Goal: Transaction & Acquisition: Purchase product/service

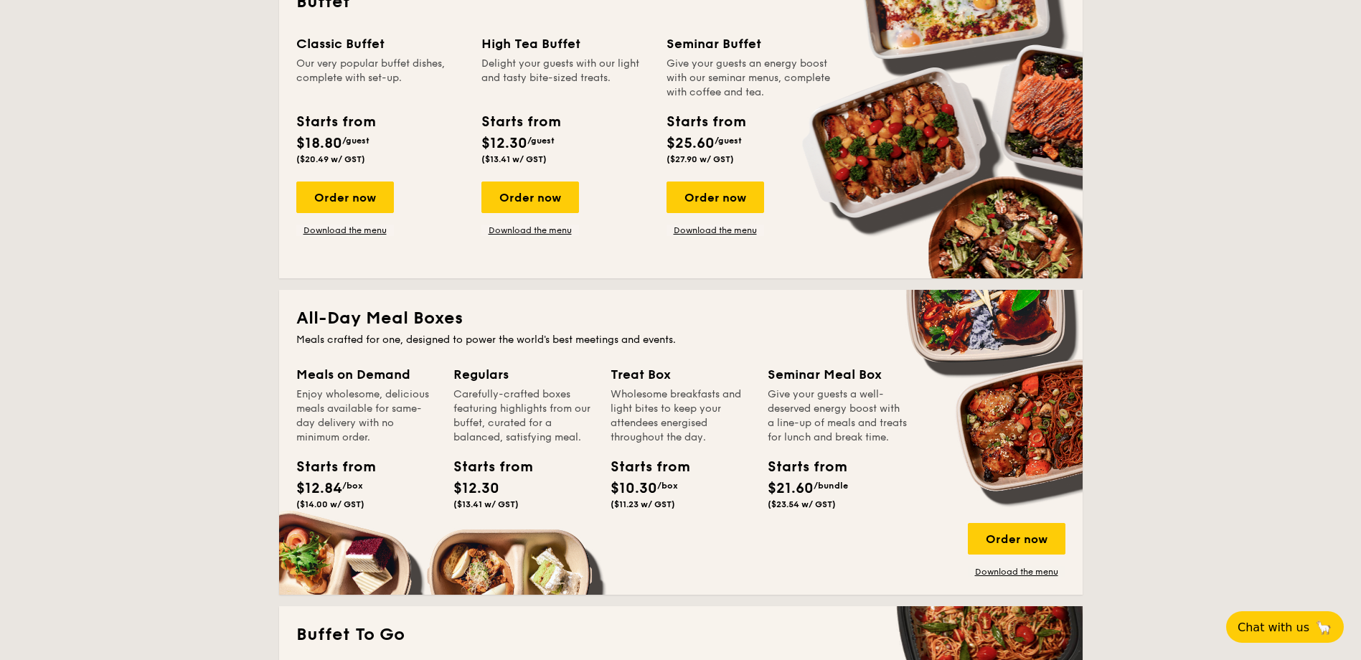
scroll to position [861, 0]
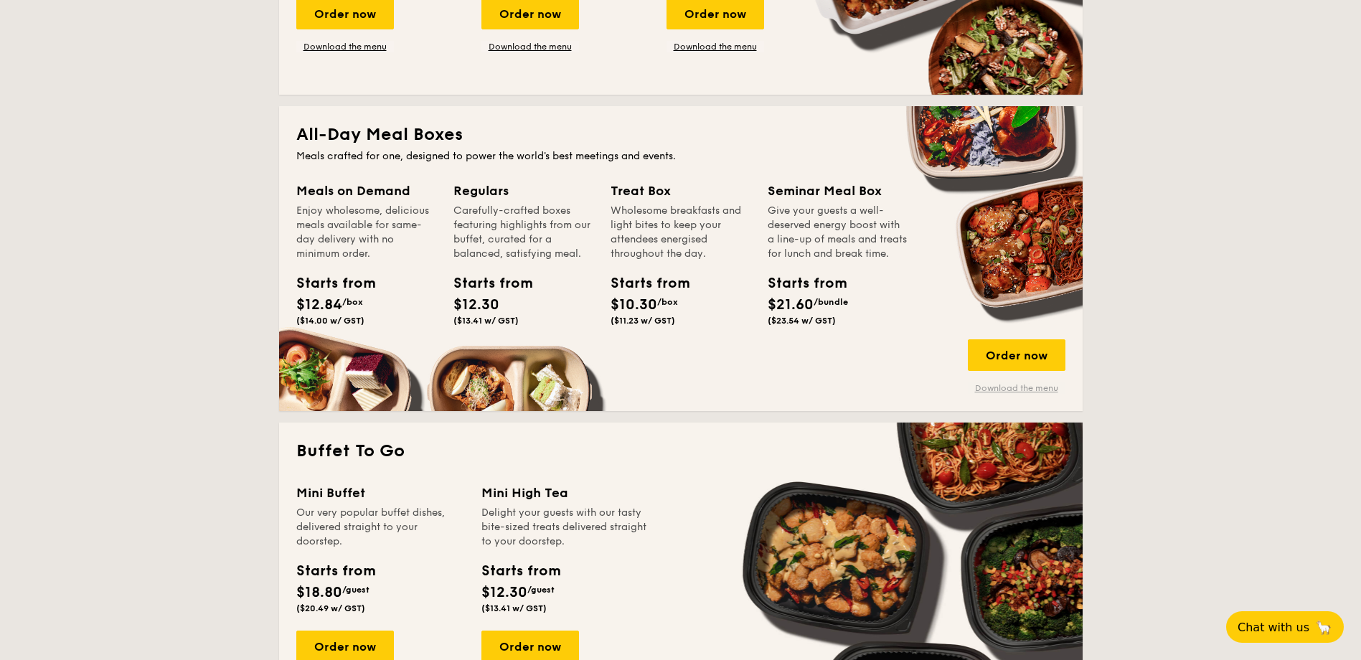
click at [1043, 389] on link "Download the menu" at bounding box center [1016, 387] width 98 height 11
click at [988, 352] on div "Order now" at bounding box center [1016, 355] width 98 height 32
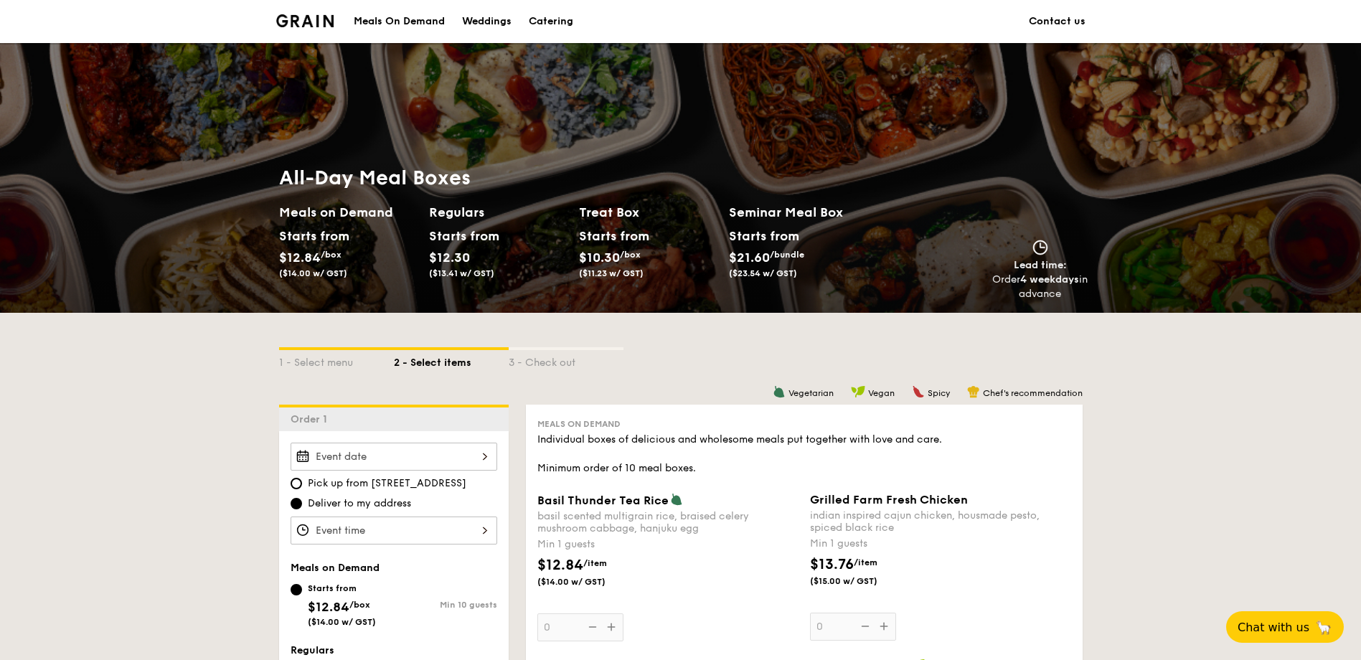
scroll to position [359, 0]
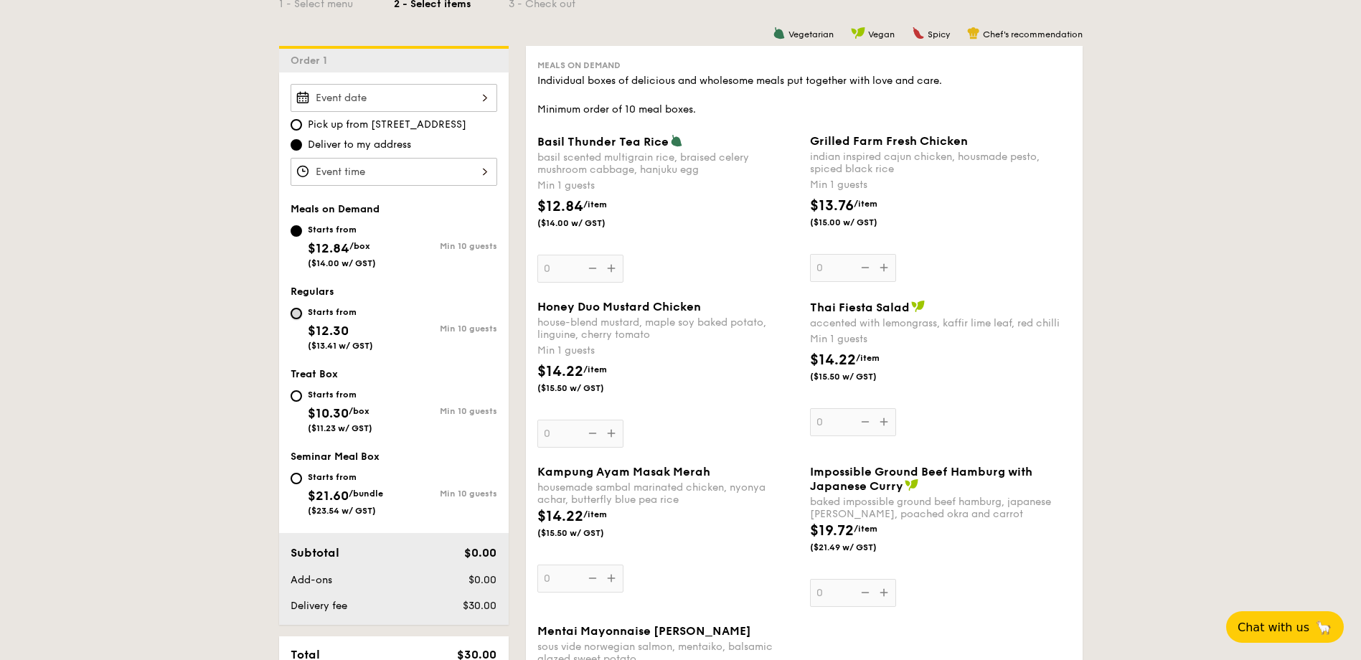
click at [299, 318] on input "Starts from $12.30 ($13.41 w/ GST) Min 10 guests" at bounding box center [295, 313] width 11 height 11
radio input "true"
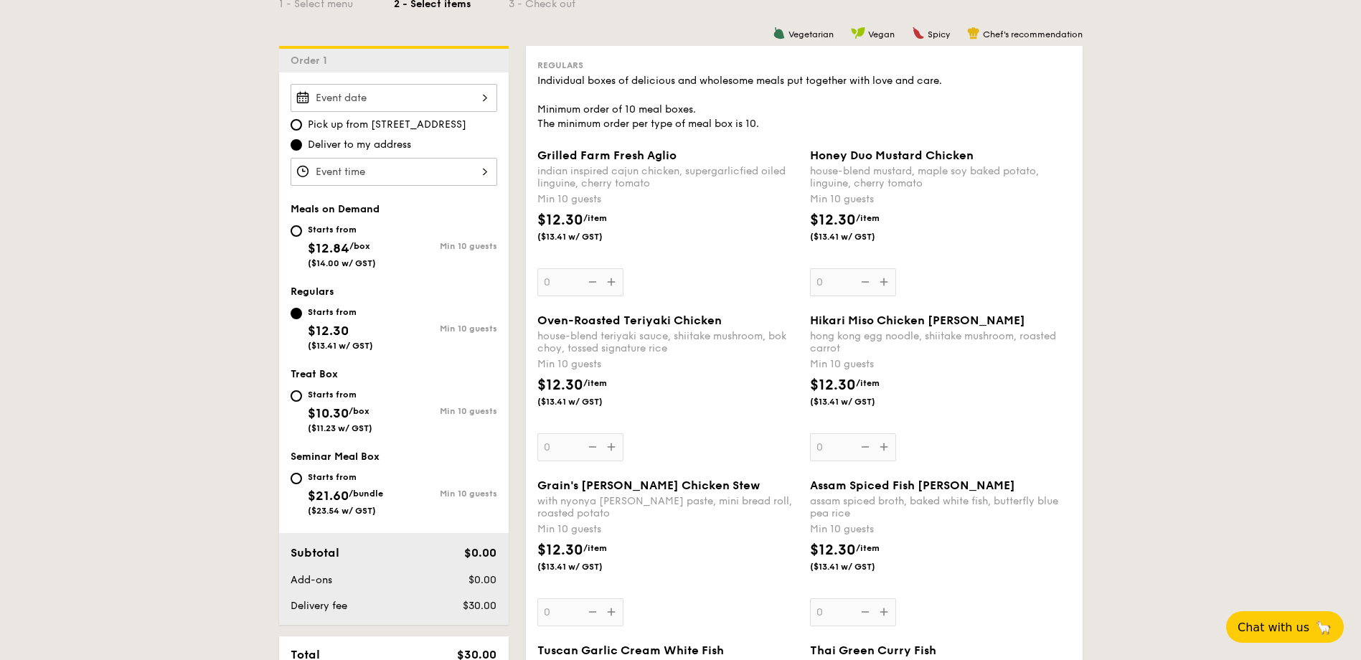
click at [303, 237] on div "Starts from $12.84 /box ($14.00 w/ GST)" at bounding box center [341, 244] width 103 height 47
click at [302, 237] on input "Starts from $12.84 /box ($14.00 w/ GST) Min 10 guests" at bounding box center [295, 230] width 11 height 11
radio input "true"
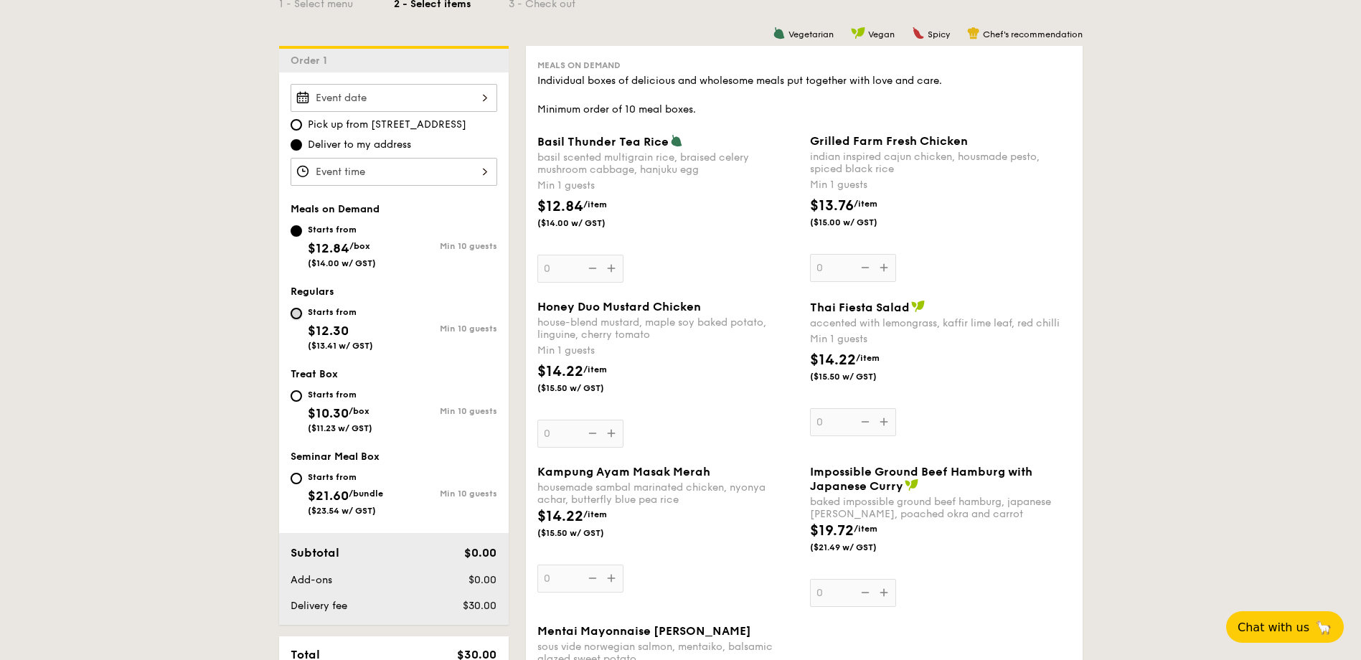
click at [301, 313] on input "Starts from $12.30 ($13.41 w/ GST) Min 10 guests" at bounding box center [295, 313] width 11 height 11
radio input "true"
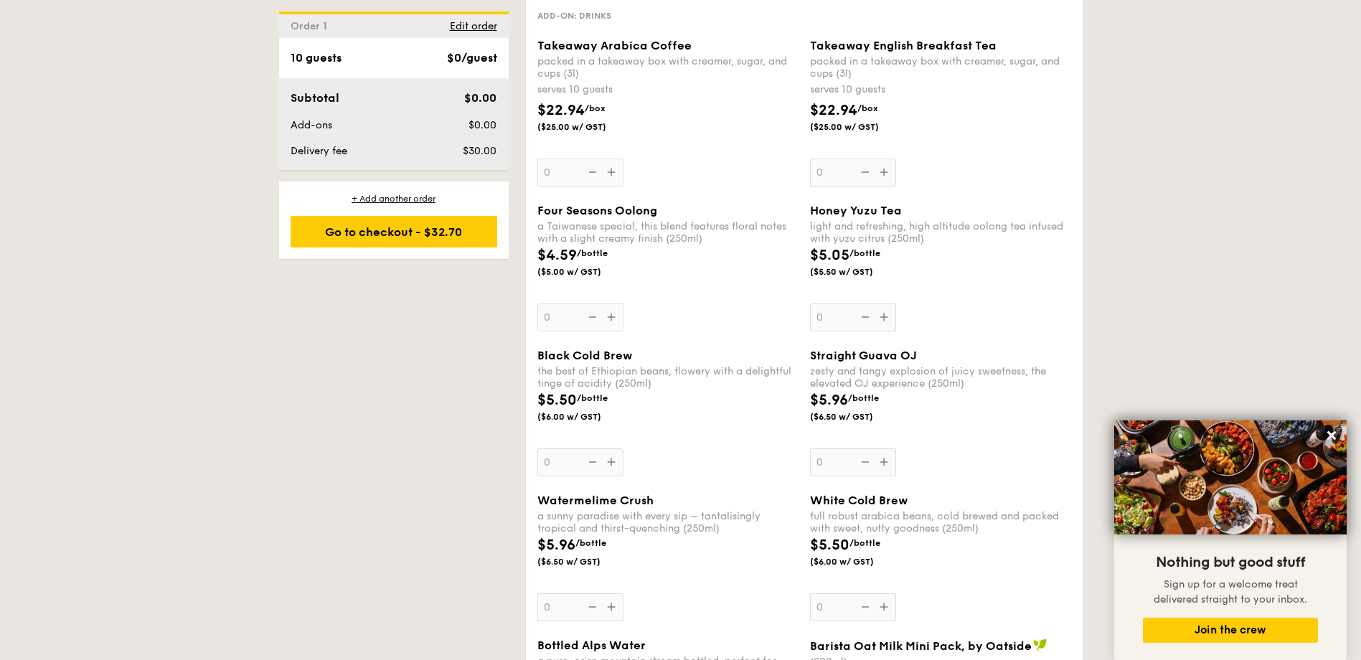
scroll to position [2797, 0]
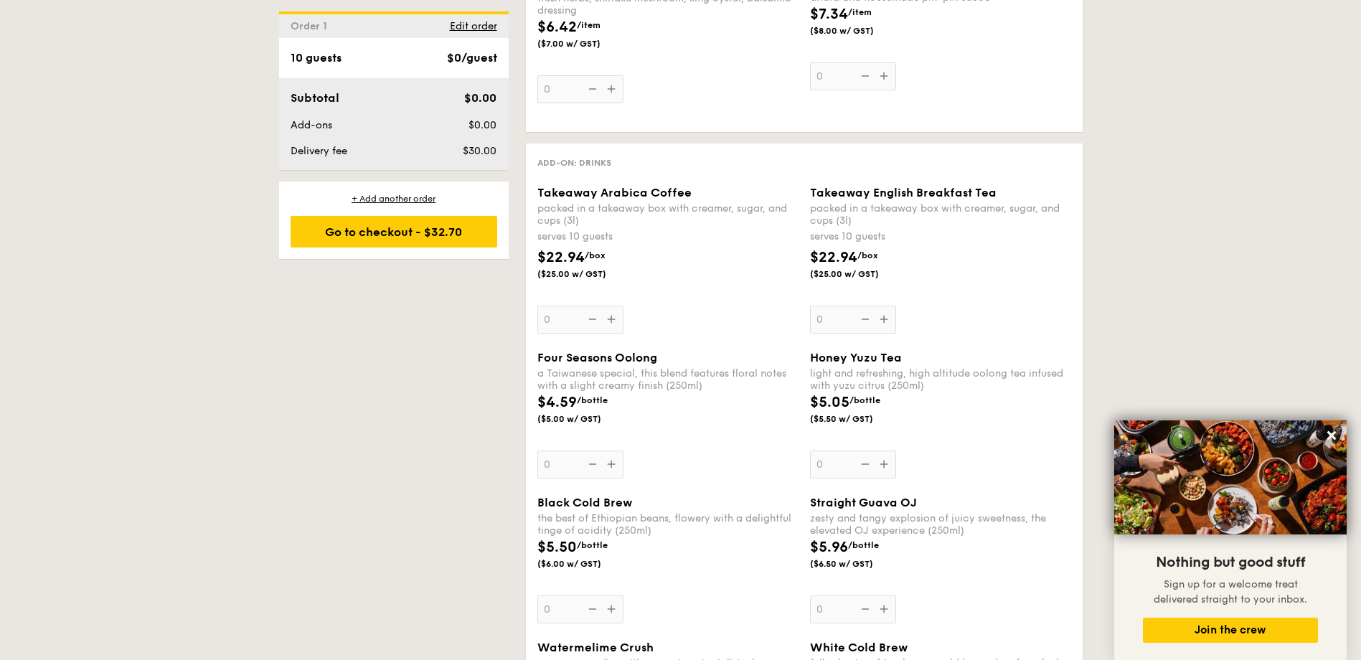
click at [611, 321] on div "Takeaway Arabica Coffee packed in a takeaway box with [PERSON_NAME], sugar, and…" at bounding box center [667, 260] width 261 height 148
click at [611, 321] on input "0" at bounding box center [580, 320] width 86 height 28
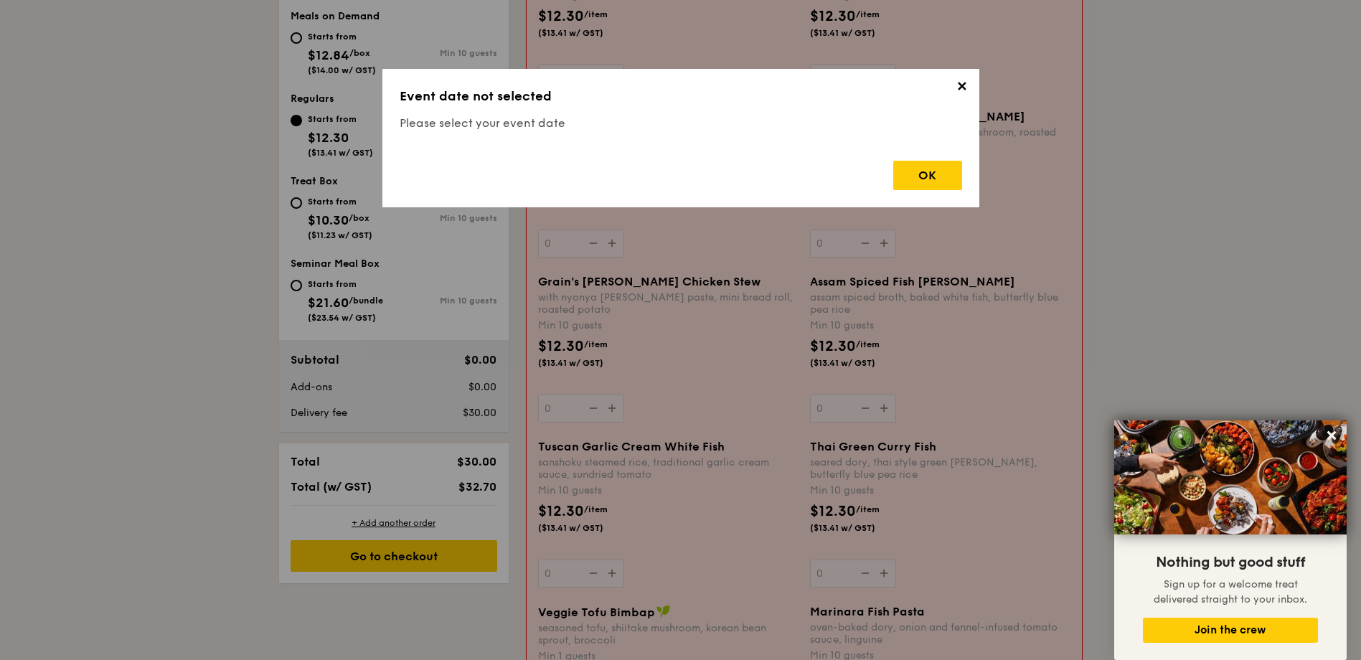
scroll to position [383, 0]
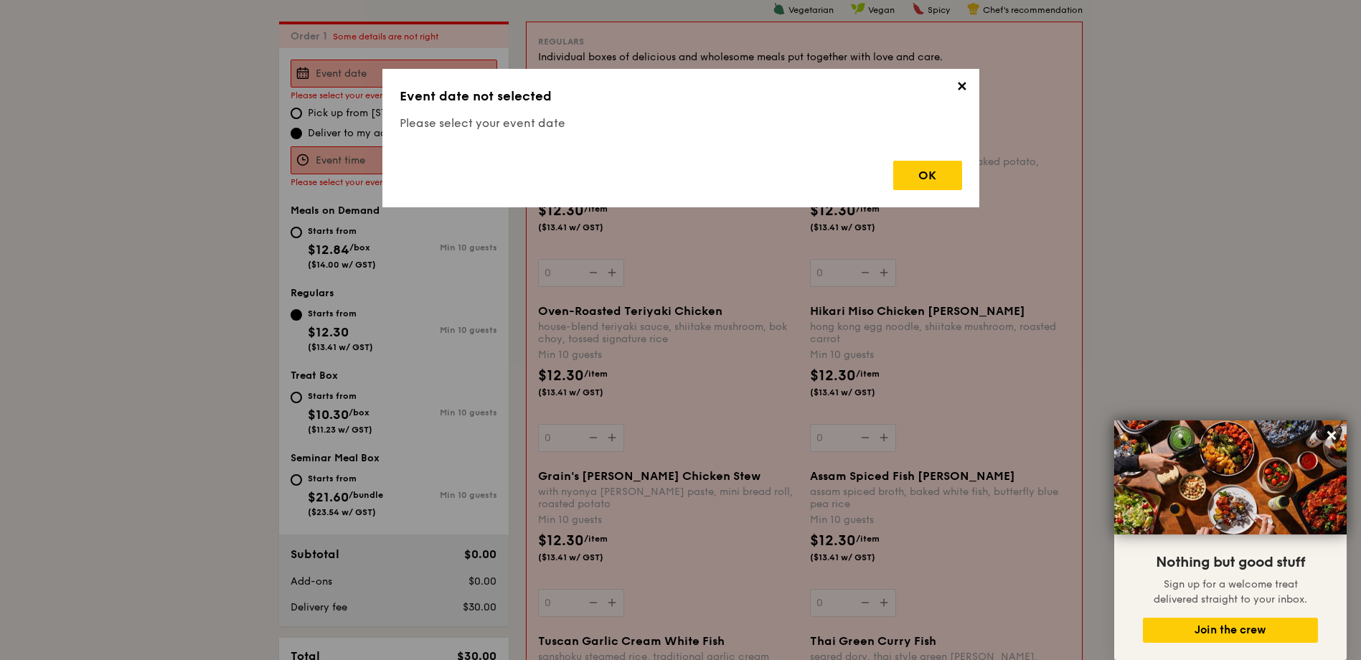
click at [955, 82] on span "✕" at bounding box center [962, 89] width 20 height 20
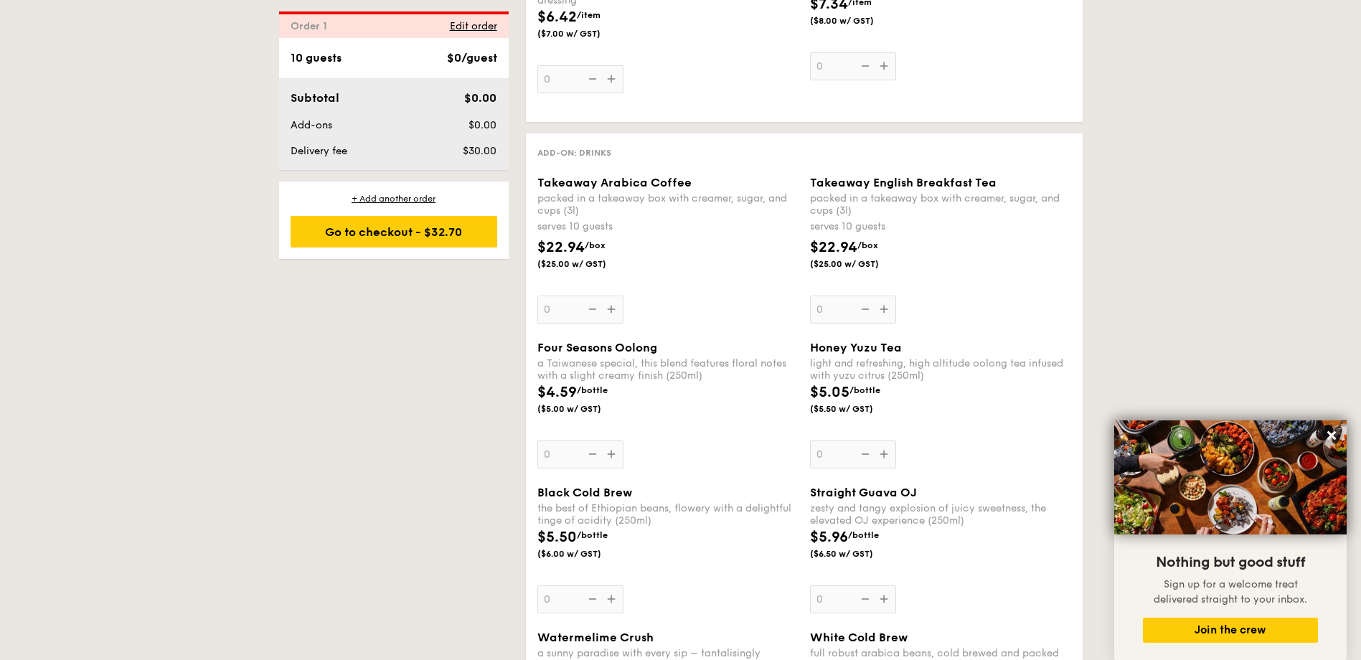
scroll to position [2821, 0]
click at [549, 615] on div "Black Cold Brew the best of Ethiopian beans, flowery with a delightful tinge of…" at bounding box center [667, 552] width 261 height 128
click at [549, 615] on input "0" at bounding box center [580, 601] width 86 height 28
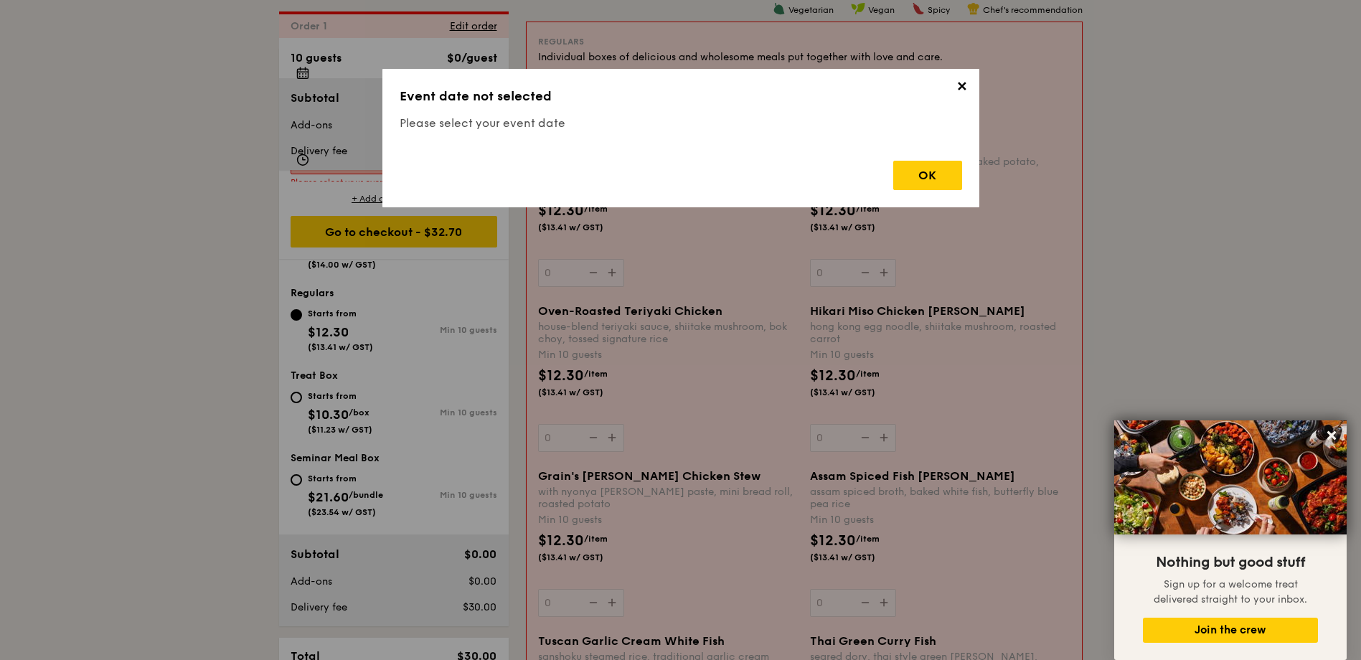
scroll to position [3105, 0]
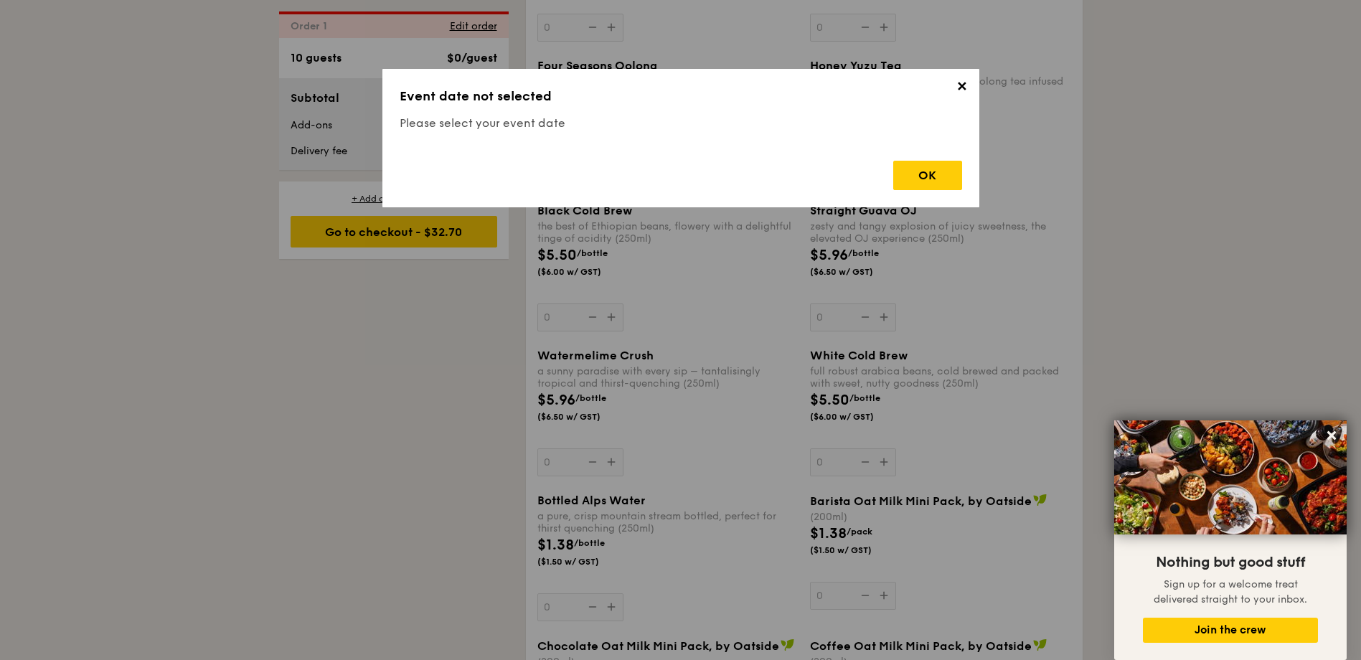
click at [965, 88] on span "✕" at bounding box center [962, 89] width 20 height 20
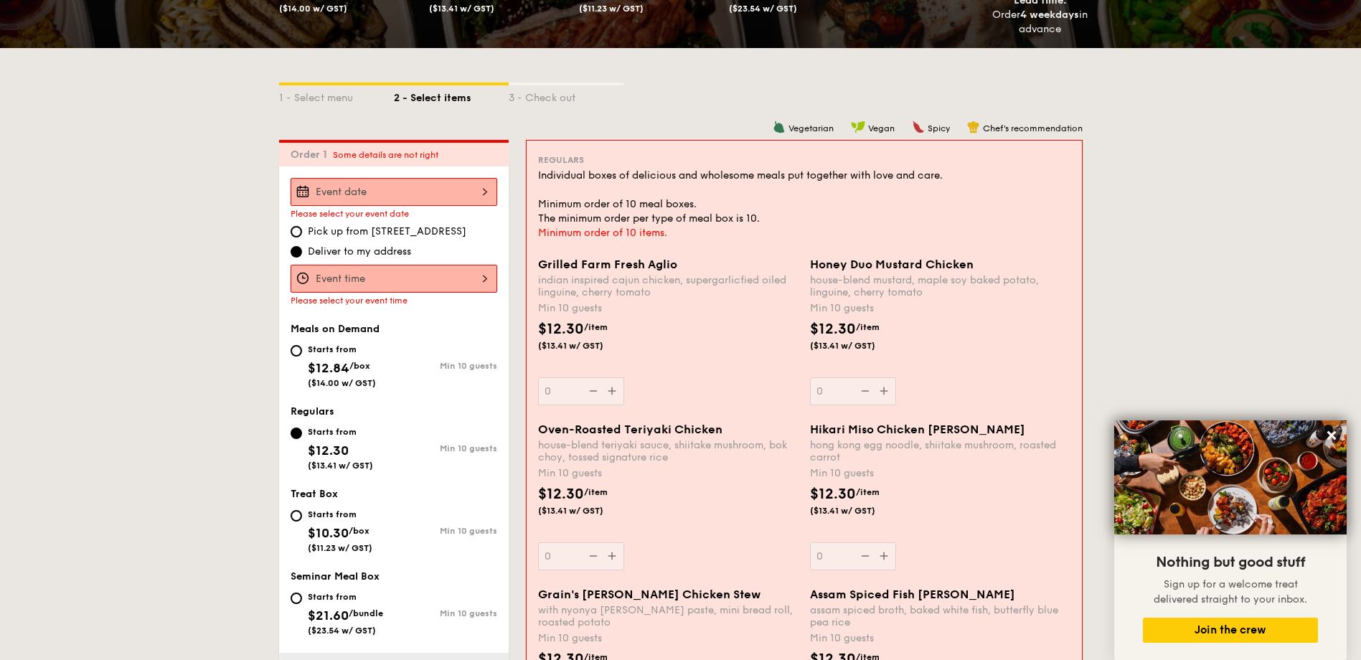
scroll to position [307, 0]
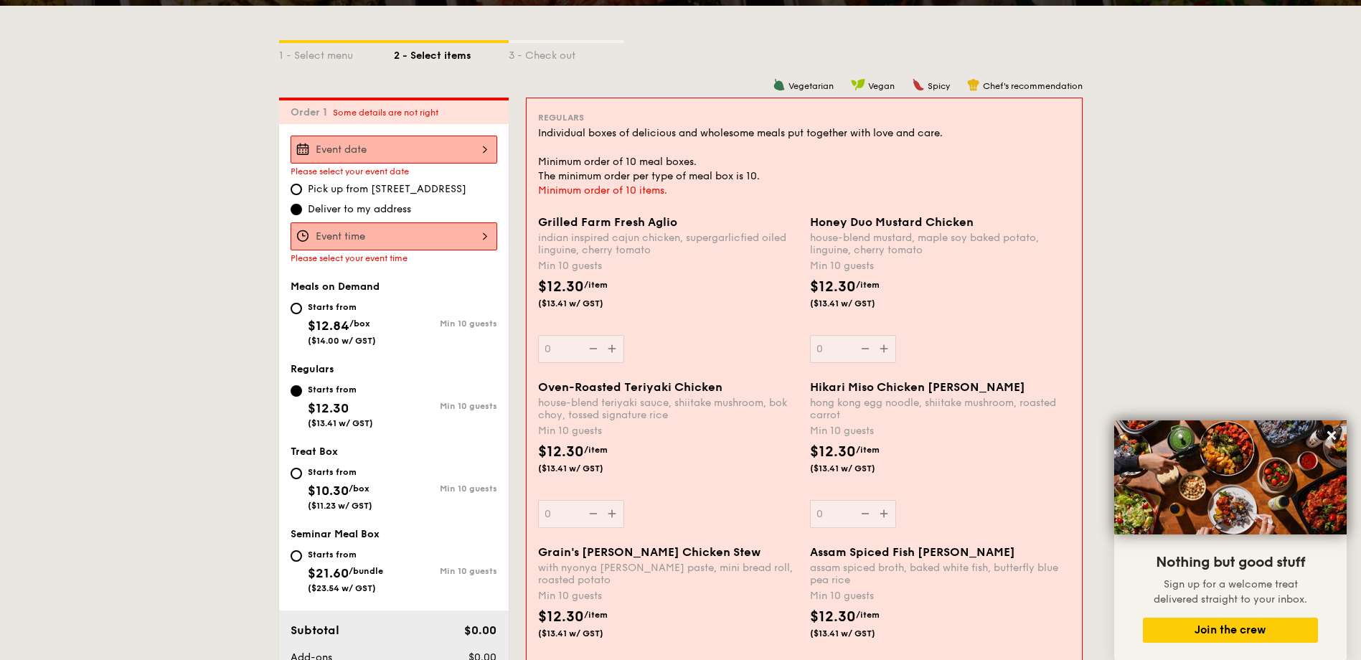
click at [308, 306] on div "Starts from" at bounding box center [342, 306] width 68 height 11
click at [302, 306] on input "Starts from $12.84 /box ($14.00 w/ GST) Min 10 guests" at bounding box center [295, 308] width 11 height 11
radio input "true"
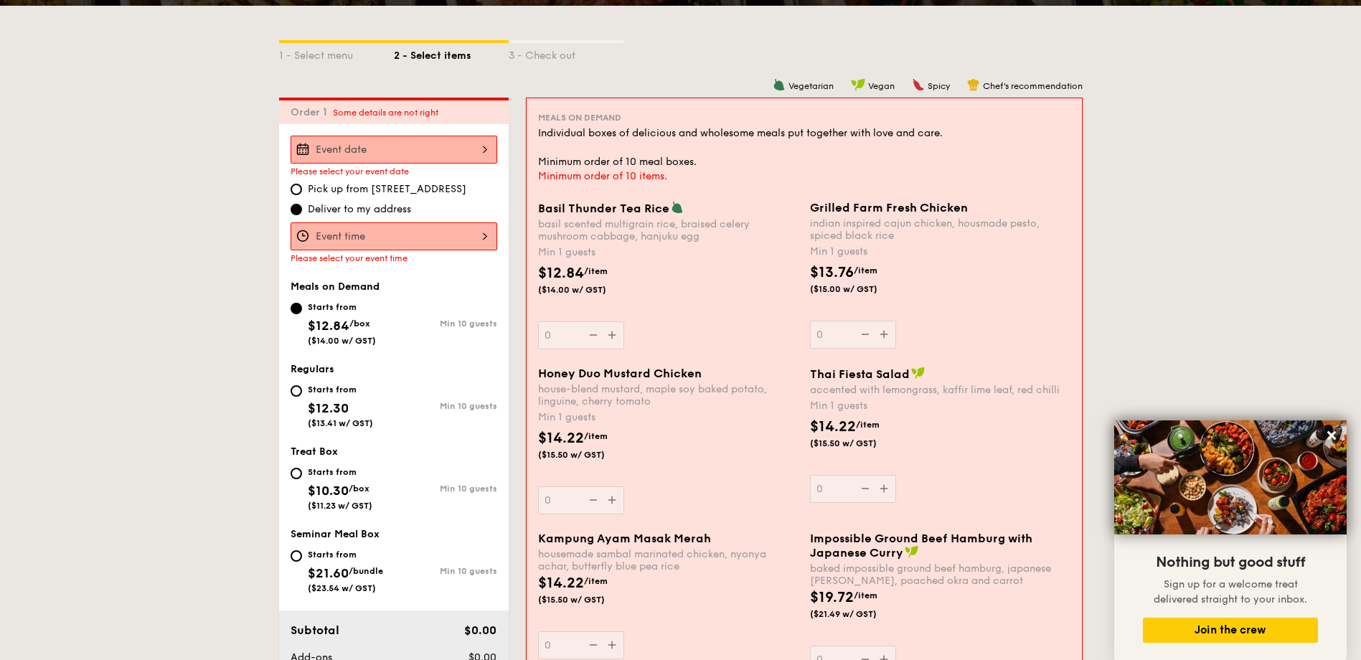
click at [312, 385] on div "Starts from" at bounding box center [340, 389] width 65 height 11
click at [302, 385] on input "Starts from $12.30 ($13.41 w/ GST) Min 10 guests" at bounding box center [295, 390] width 11 height 11
radio input "true"
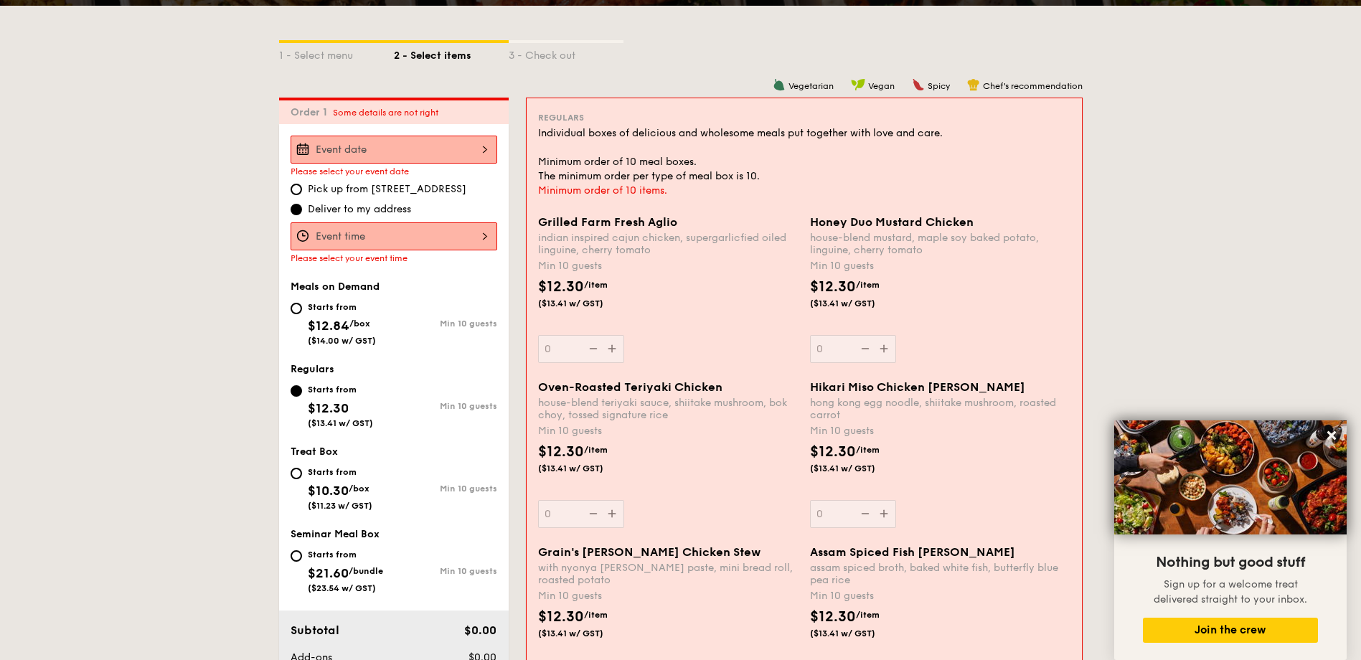
click at [313, 387] on div "Starts from" at bounding box center [340, 389] width 65 height 11
click at [302, 387] on input "Starts from $12.30 ($13.41 w/ GST) Min 10 guests" at bounding box center [295, 390] width 11 height 11
click at [887, 348] on div "Honey Duo Mustard Chicken house-blend mustard, maple soy baked potato, linguine…" at bounding box center [940, 289] width 260 height 148
click at [887, 348] on input "0" at bounding box center [853, 349] width 86 height 28
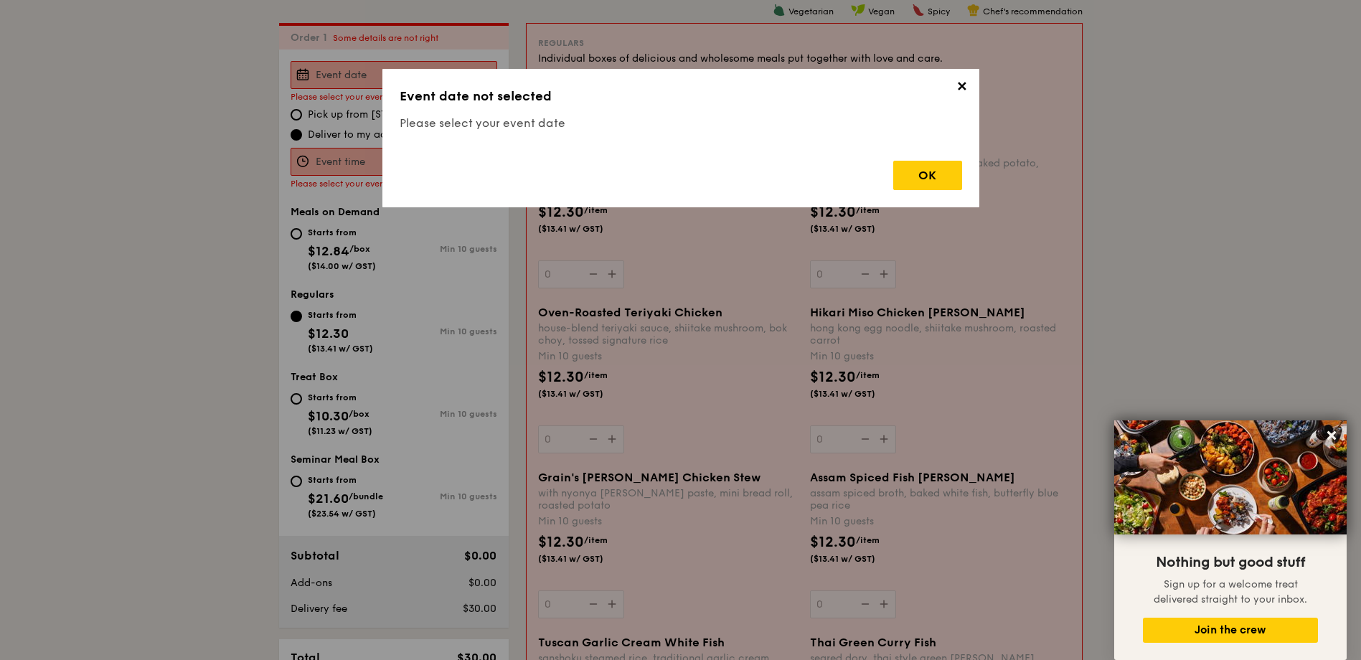
scroll to position [383, 0]
click at [932, 183] on div "OK" at bounding box center [927, 175] width 69 height 29
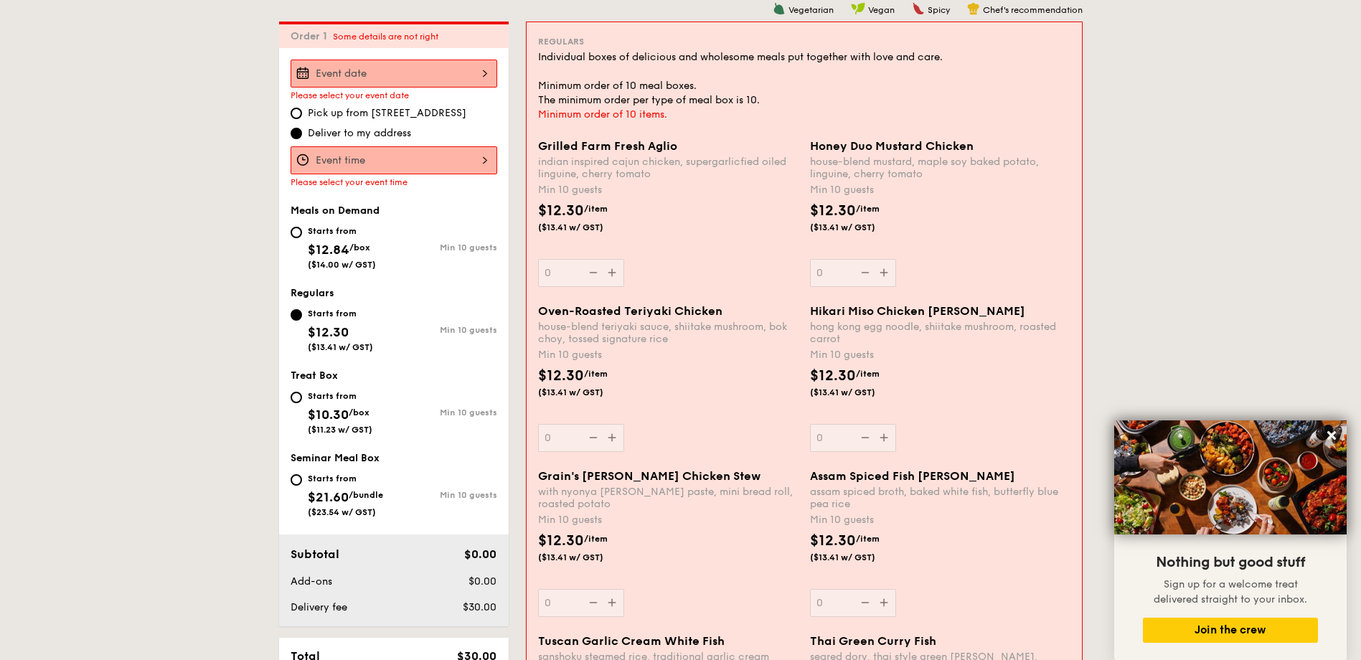
click at [306, 237] on div "Starts from $12.84 /box ($14.00 w/ GST)" at bounding box center [341, 245] width 103 height 47
click at [302, 237] on input "Starts from $12.84 /box ($14.00 w/ GST) Min 10 guests" at bounding box center [295, 232] width 11 height 11
radio input "true"
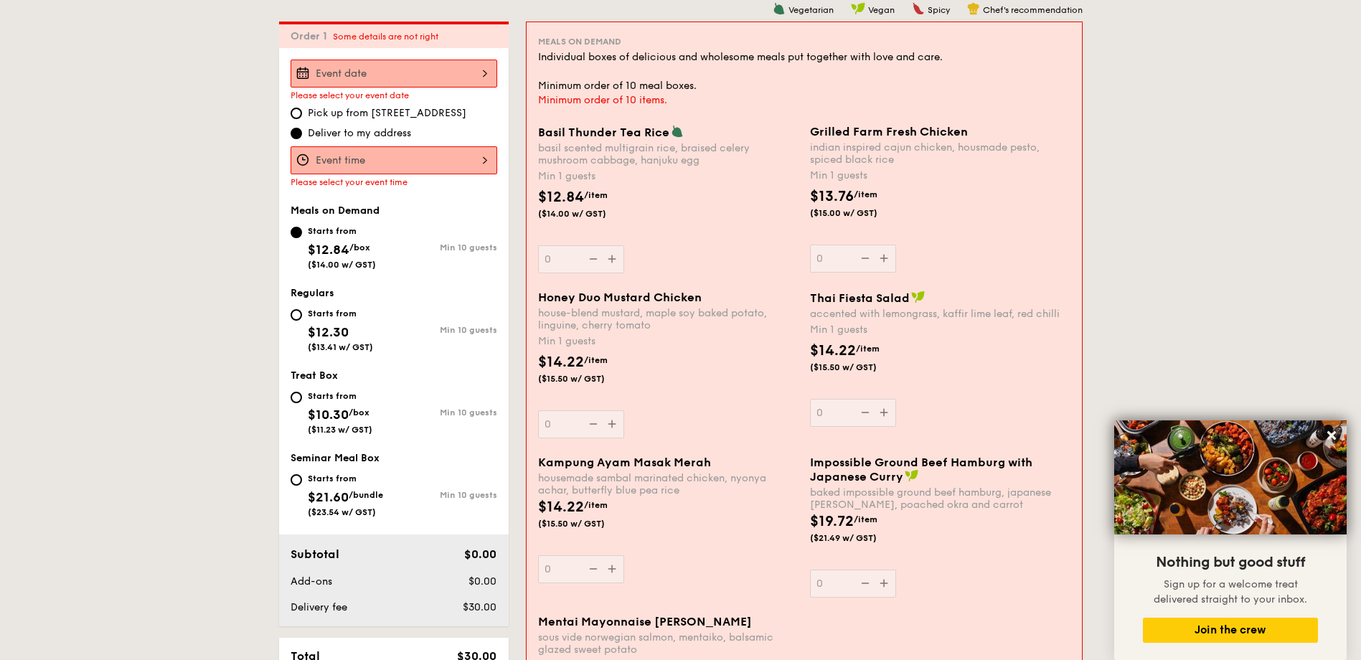
click at [452, 56] on div "Please select your event date Pick up from [STREET_ADDRESS] Deliver to my addre…" at bounding box center [394, 337] width 230 height 578
click at [440, 67] on input "Basil Thunder Tea [PERSON_NAME] scented multigrain rice, braised celery mushroo…" at bounding box center [393, 74] width 207 height 28
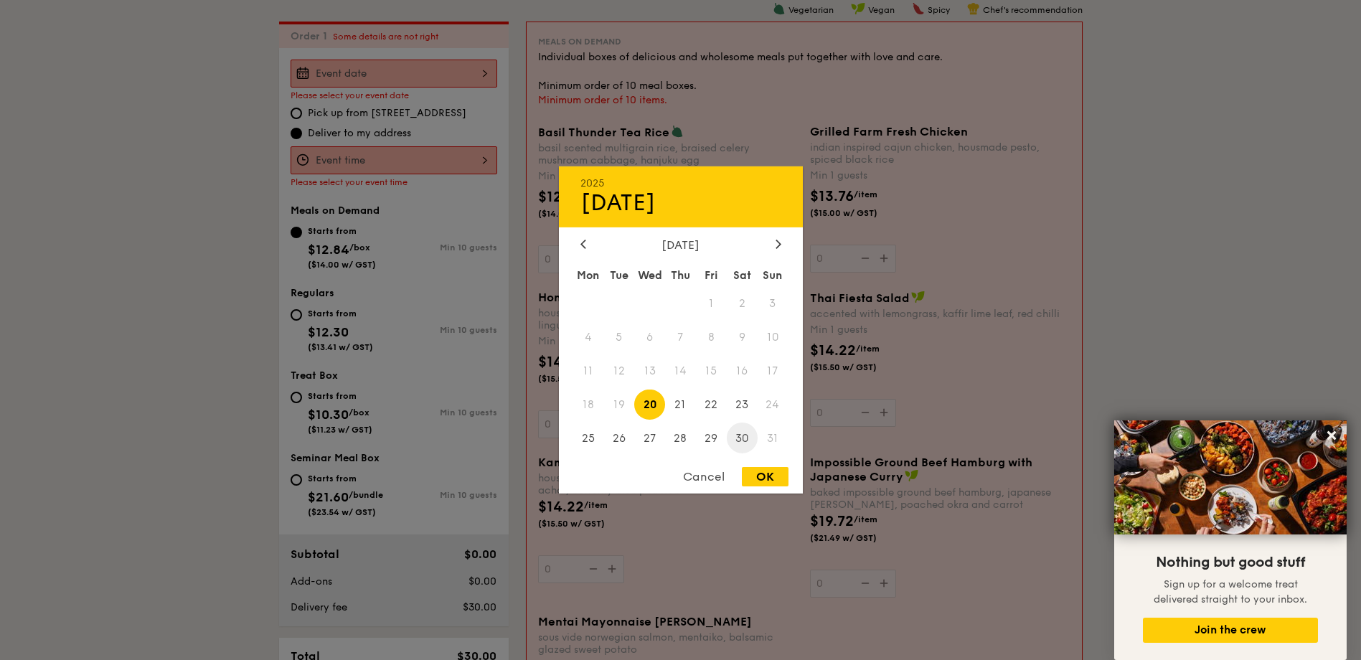
click at [744, 433] on span "30" at bounding box center [742, 437] width 31 height 31
click at [757, 480] on div "OK" at bounding box center [765, 476] width 47 height 19
type input "[DATE]"
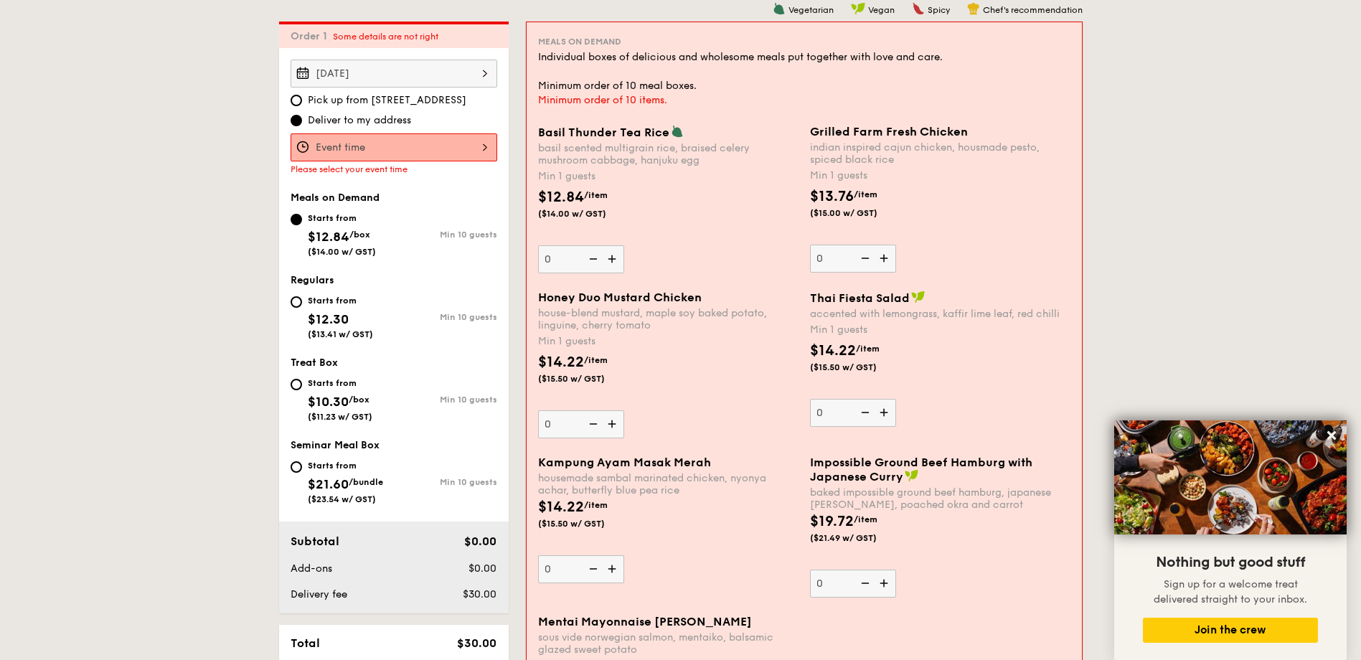
drag, startPoint x: 379, startPoint y: 161, endPoint x: 380, endPoint y: 148, distance: 12.9
click at [380, 148] on input "Basil Thunder Tea [PERSON_NAME] scented multigrain rice, braised celery mushroo…" at bounding box center [393, 147] width 207 height 28
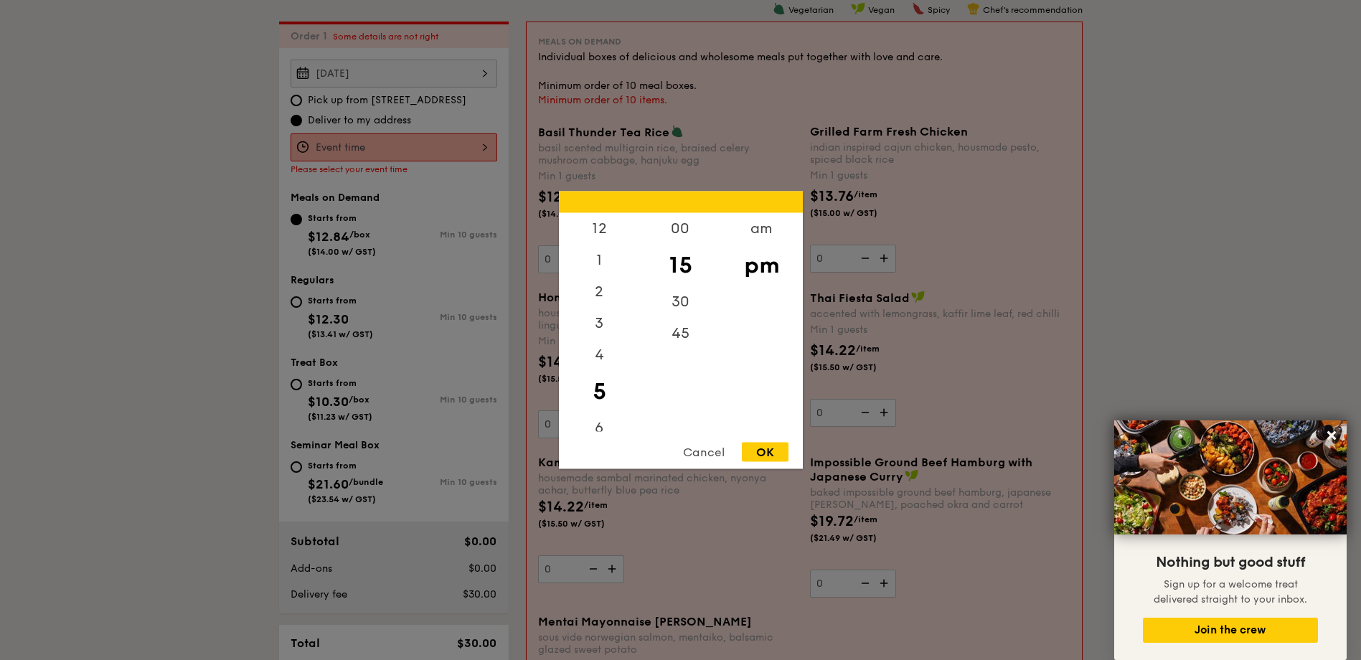
click at [772, 450] on div "OK" at bounding box center [765, 452] width 47 height 19
type input "5:15PM"
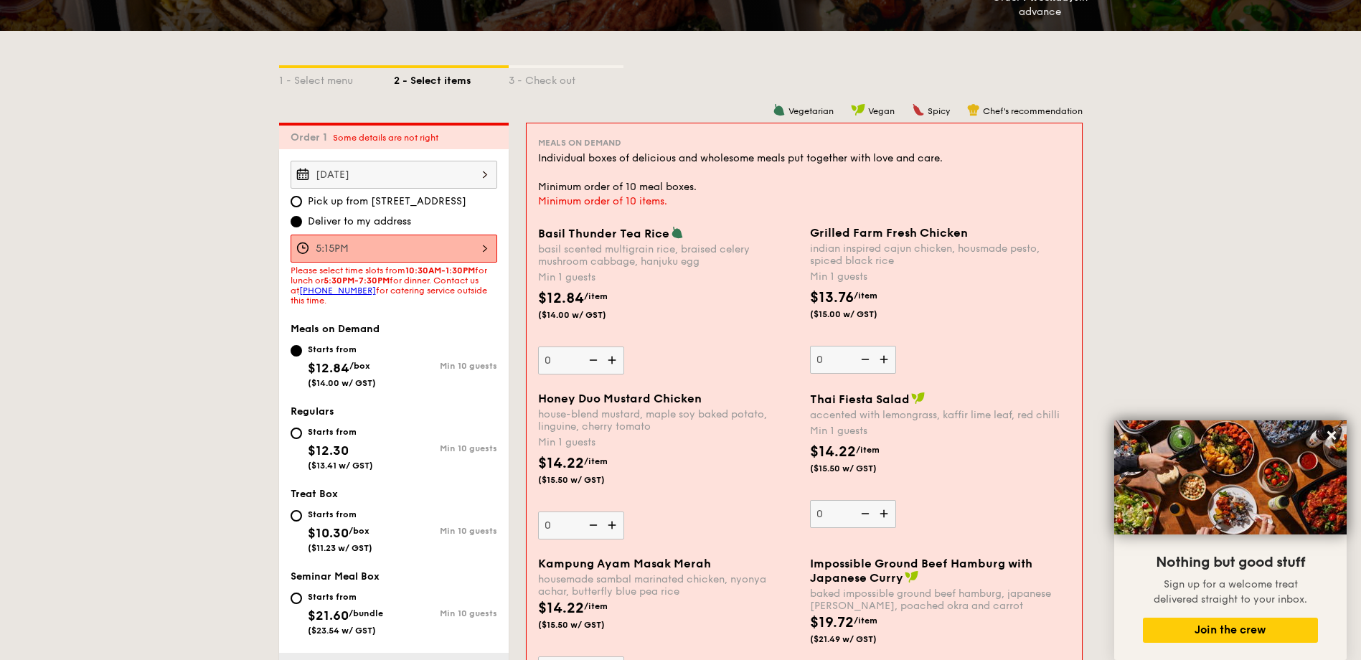
scroll to position [315, 0]
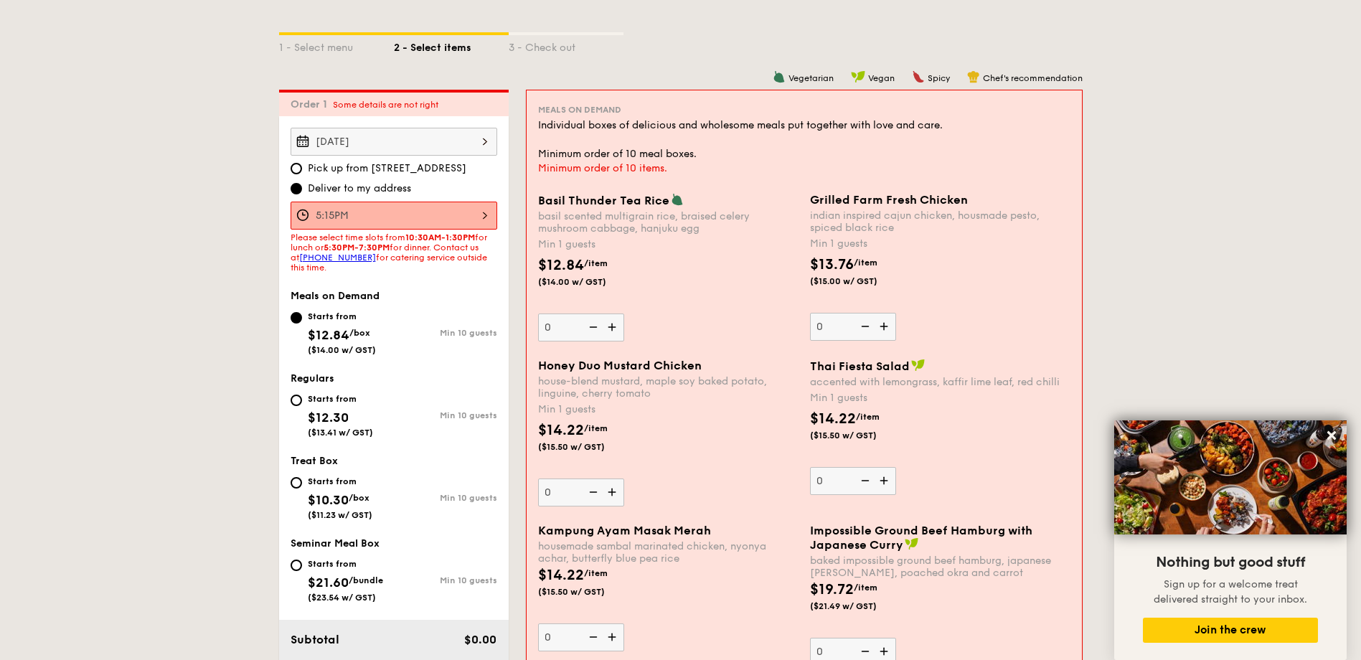
click at [760, 458] on div "$14.22 /item ($15.50 w/ GST)" at bounding box center [668, 445] width 272 height 50
click at [624, 478] on input "0" at bounding box center [581, 492] width 86 height 28
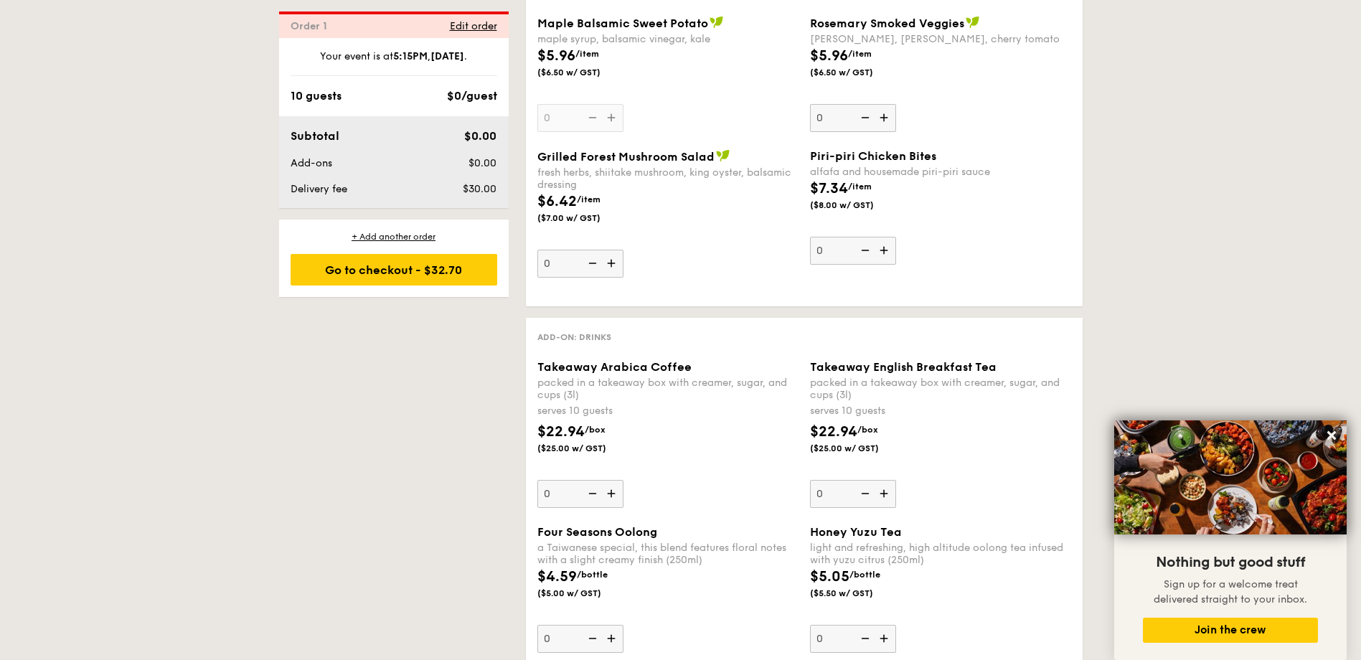
scroll to position [478, 0]
